Goal: Check status: Verify the current state of an ongoing process or item

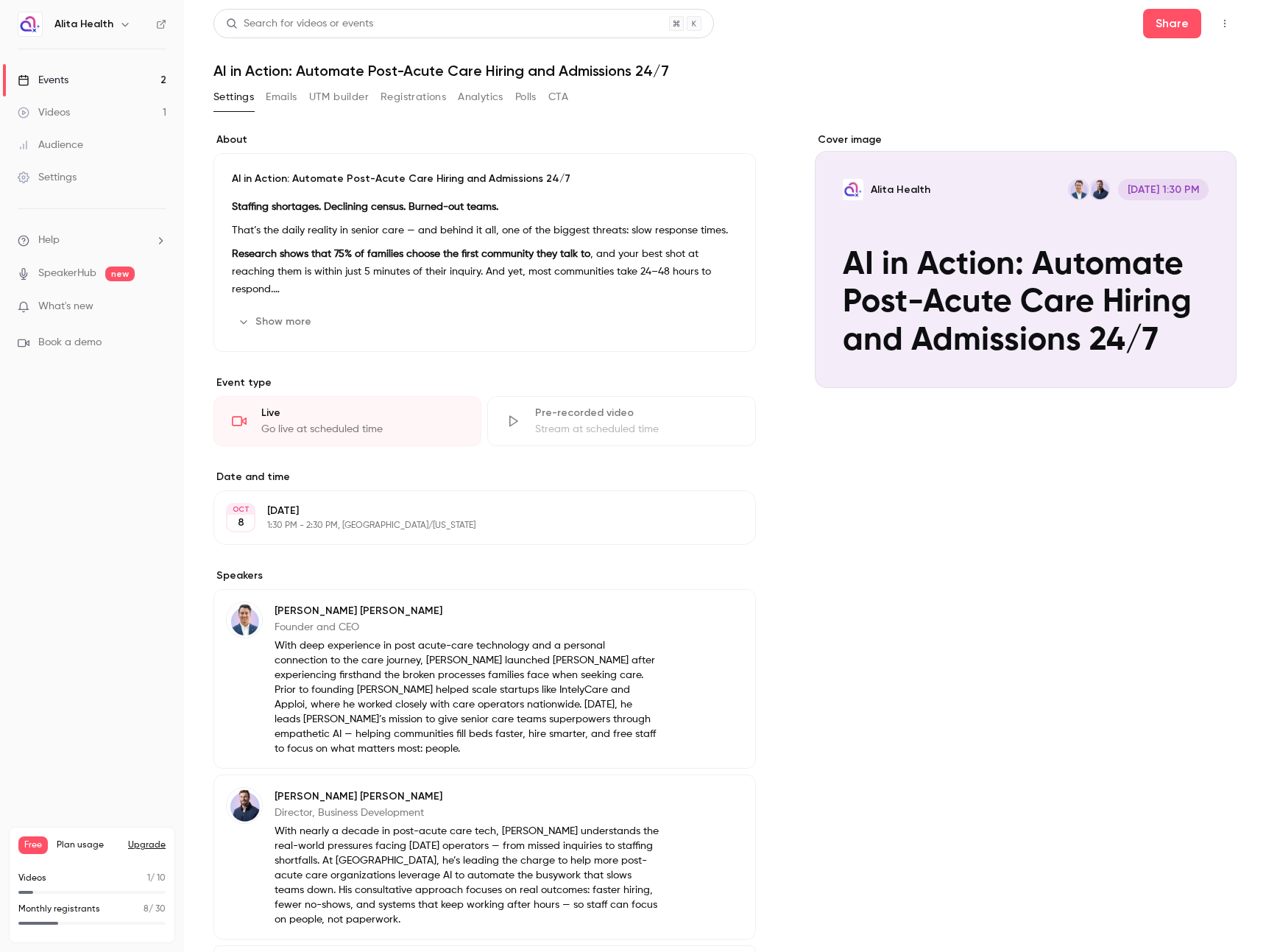
click at [41, 85] on div "Events" at bounding box center [43, 80] width 51 height 15
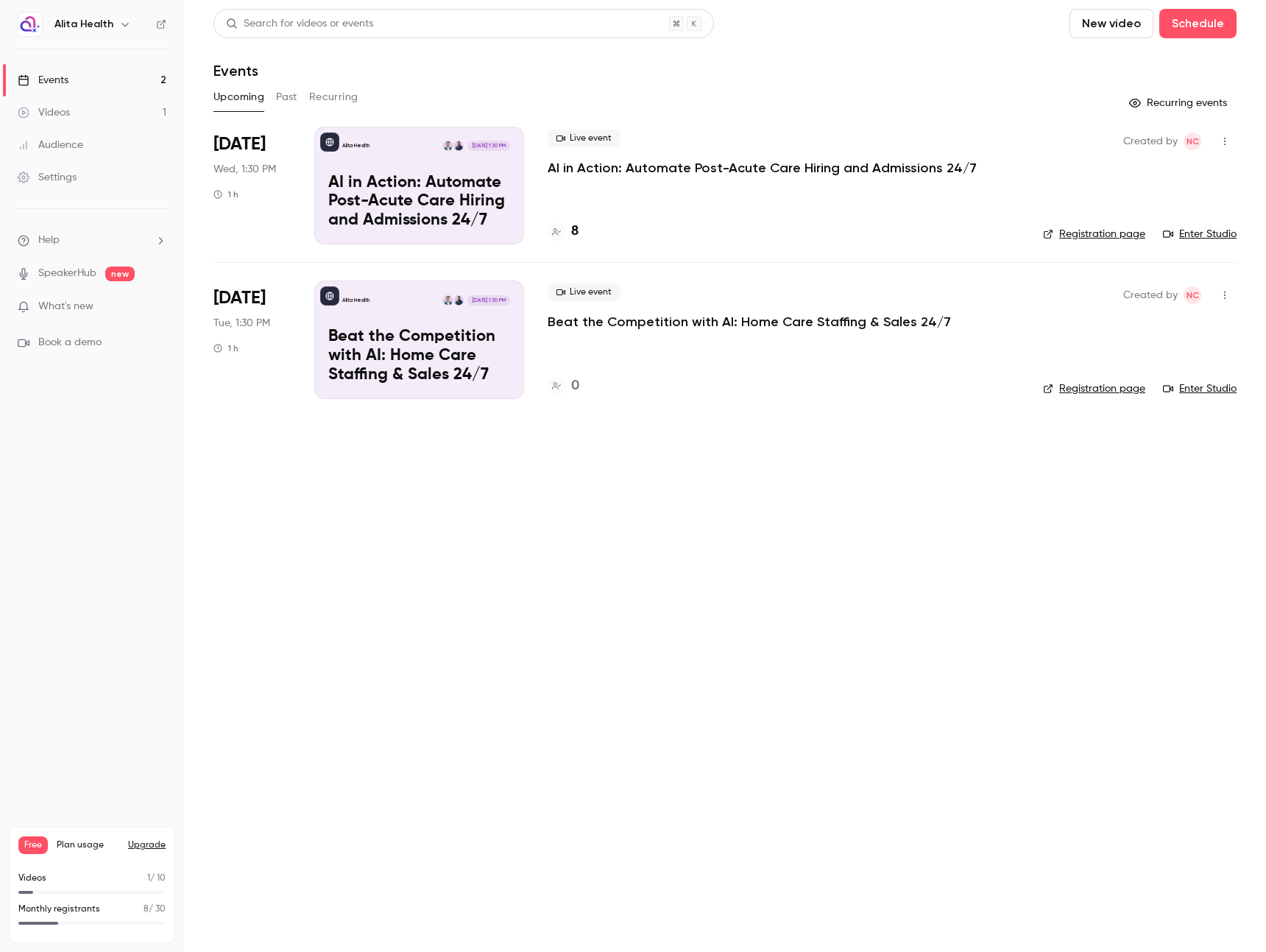
click at [678, 179] on div "Live event AI in Action: Automate Post-Acute Care Hiring and Admissions 24/7 8" at bounding box center [783, 185] width 472 height 118
click at [521, 176] on div "Alita Health [DATE] 1:30 PM AI in Action: Automate Post-Acute Care Hiring and A…" at bounding box center [419, 185] width 210 height 118
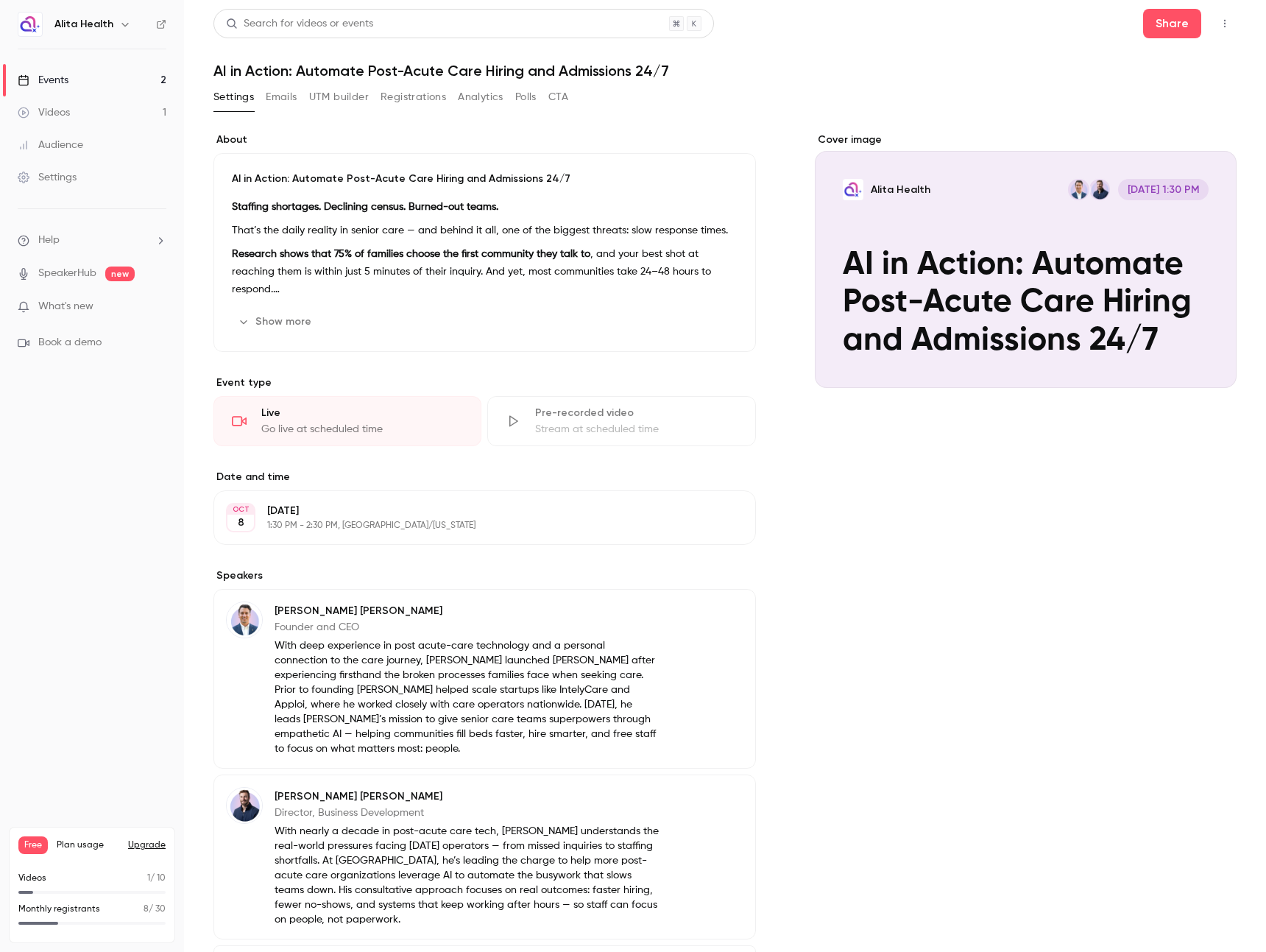
click at [449, 98] on div "Settings Emails UTM builder Registrations Analytics Polls CTA" at bounding box center [390, 97] width 355 height 24
click at [431, 99] on button "Registrations" at bounding box center [413, 97] width 66 height 24
